Goal: Task Accomplishment & Management: Use online tool/utility

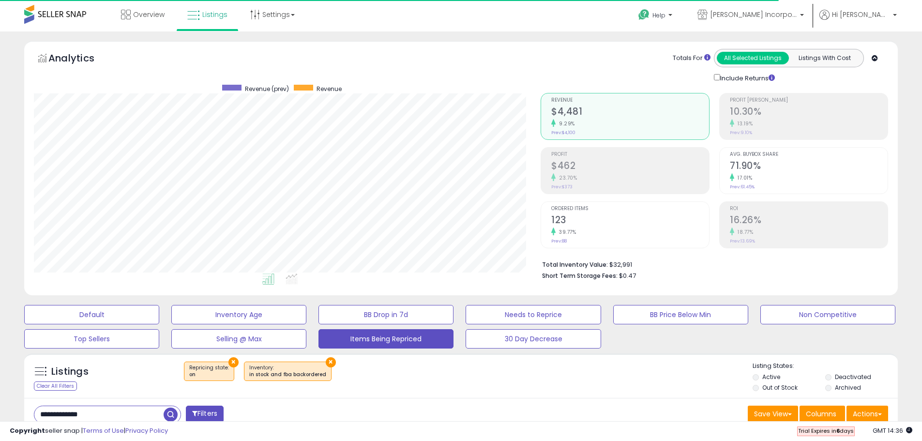
select select "**"
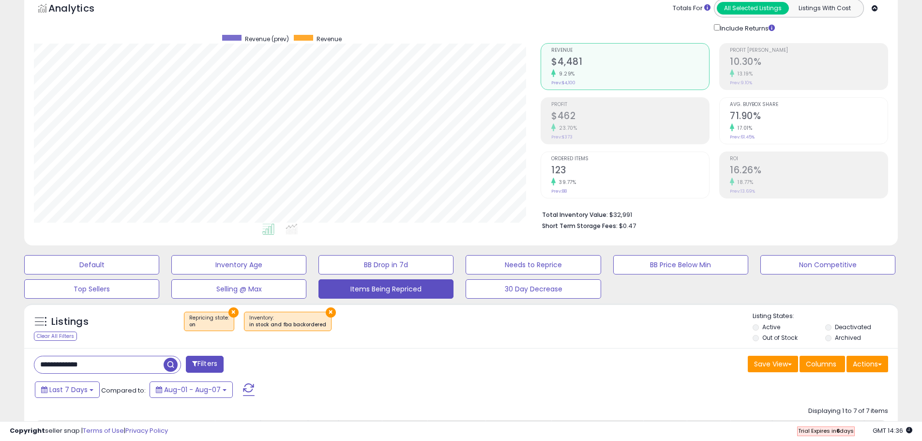
scroll to position [97, 0]
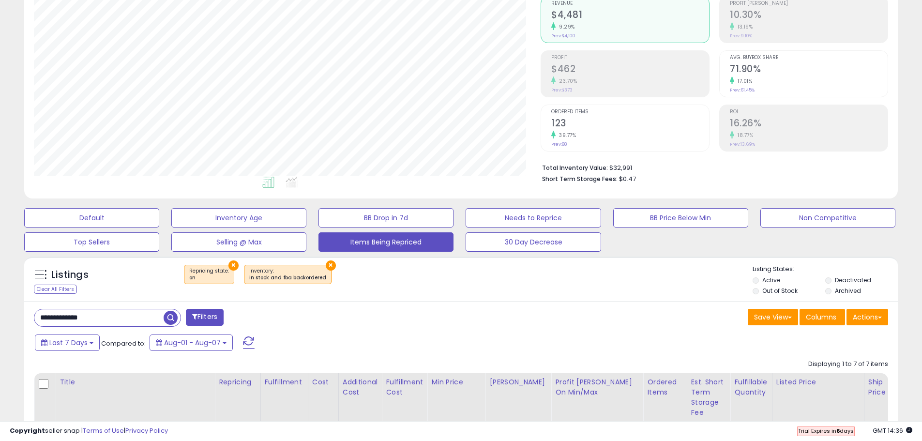
drag, startPoint x: 105, startPoint y: 321, endPoint x: 0, endPoint y: 333, distance: 105.8
paste input "text"
type input "**********"
click at [251, 323] on span "button" at bounding box center [254, 318] width 14 height 14
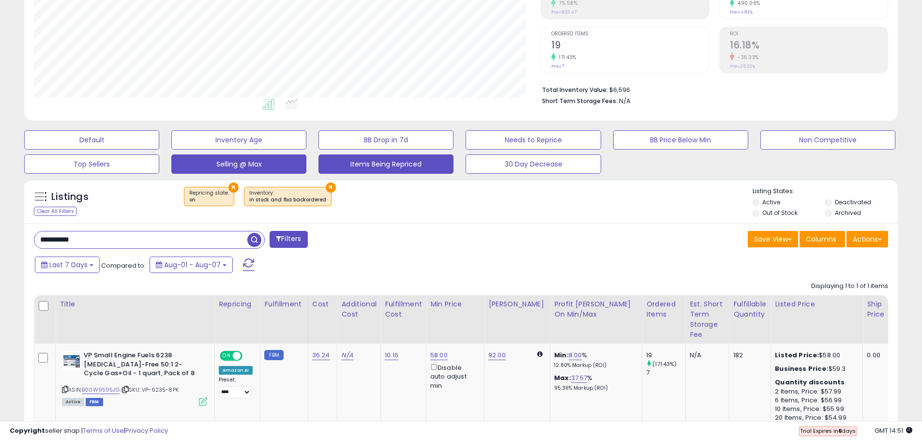
scroll to position [252, 0]
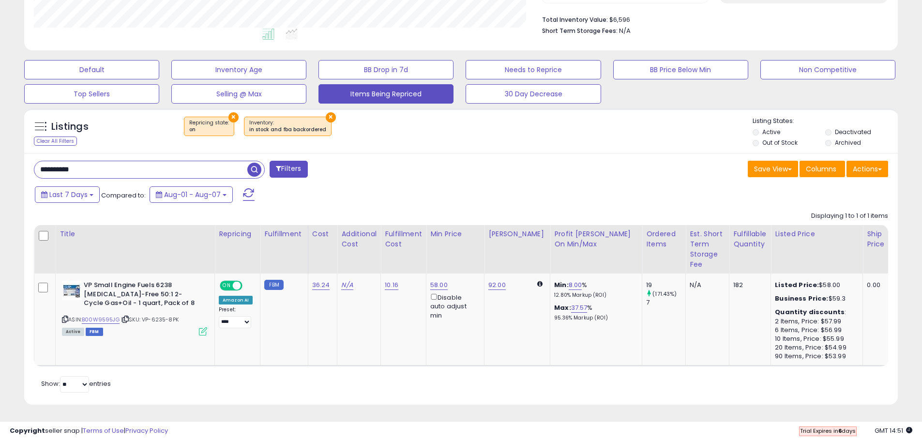
drag, startPoint x: 100, startPoint y: 160, endPoint x: 17, endPoint y: 144, distance: 84.7
click at [17, 144] on div "Listings Clear All Filters × Repricing state : on × Active" at bounding box center [461, 260] width 889 height 313
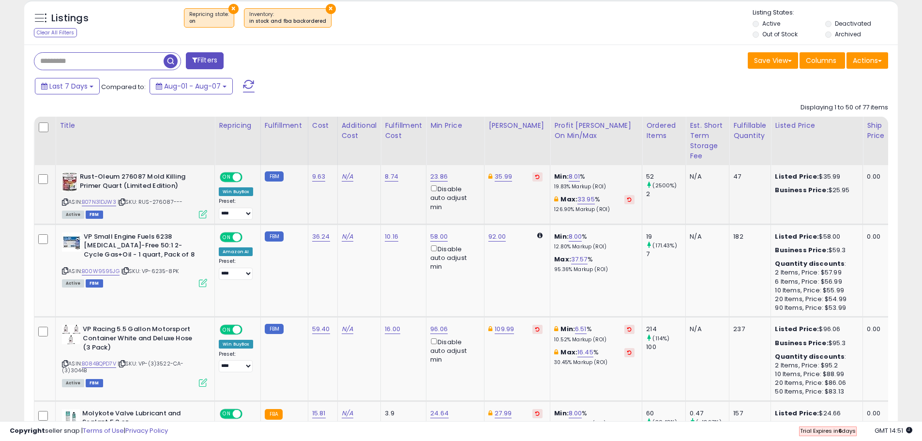
scroll to position [199, 507]
drag, startPoint x: 63, startPoint y: 199, endPoint x: 93, endPoint y: 100, distance: 103.1
click at [63, 200] on icon at bounding box center [65, 202] width 6 height 5
click at [504, 175] on link "35.99" at bounding box center [503, 177] width 17 height 10
drag, startPoint x: 477, startPoint y: 143, endPoint x: 366, endPoint y: 121, distance: 113.7
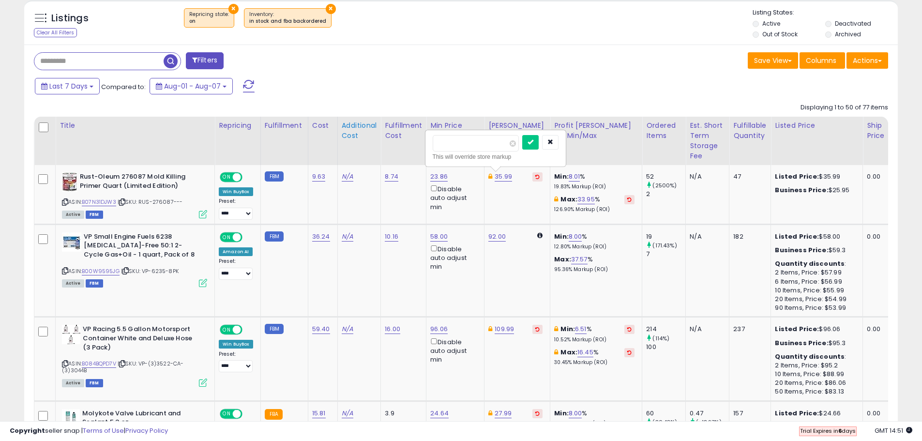
type input "*****"
click at [539, 142] on button "submit" at bounding box center [531, 142] width 16 height 15
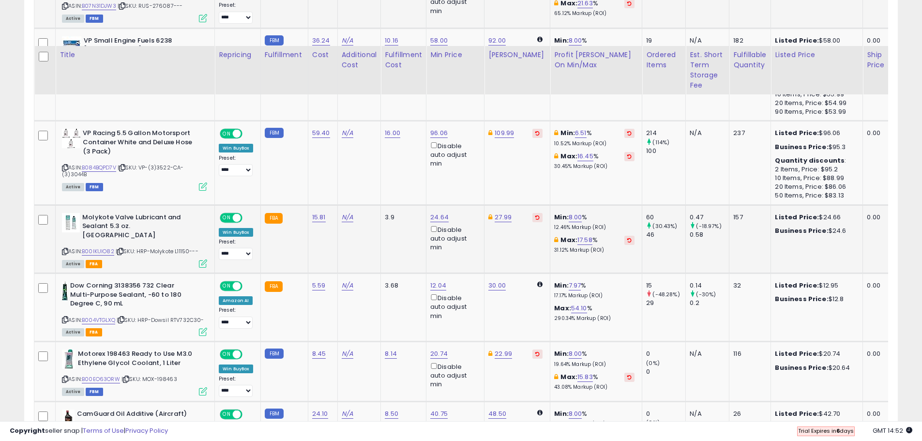
scroll to position [596, 0]
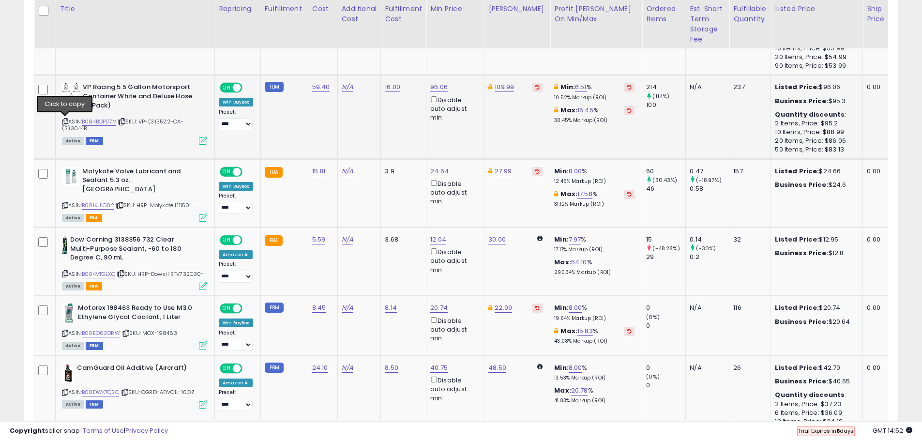
click at [64, 121] on icon at bounding box center [65, 121] width 6 height 5
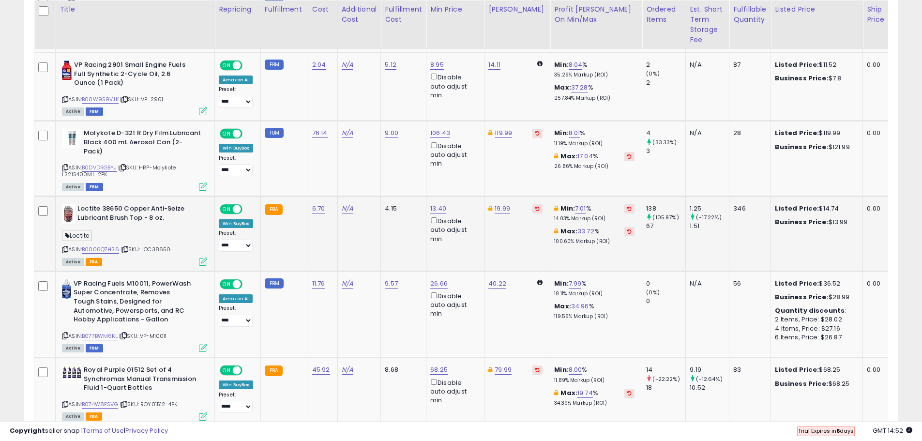
scroll to position [1419, 0]
drag, startPoint x: 449, startPoint y: 233, endPoint x: 390, endPoint y: 229, distance: 58.8
type input "*****"
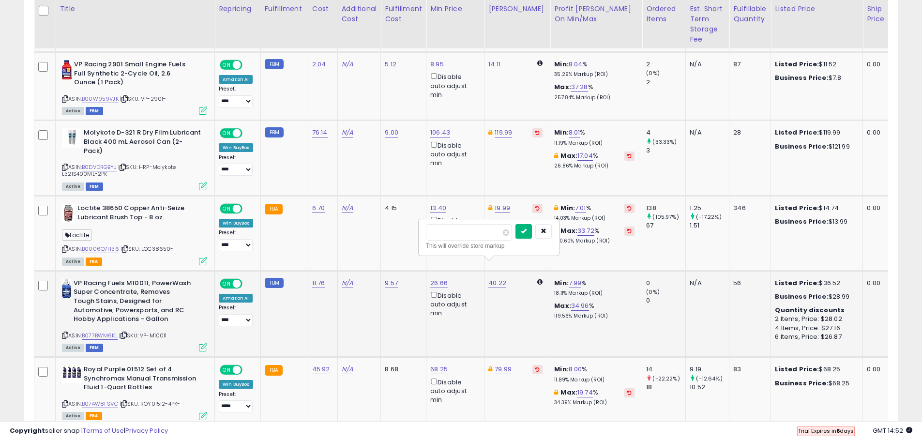
click at [532, 236] on button "submit" at bounding box center [524, 231] width 16 height 15
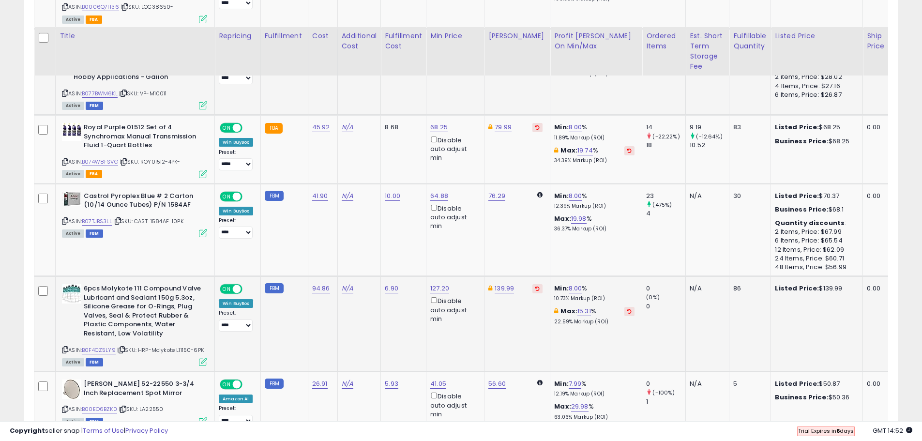
scroll to position [1709, 0]
